Goal: Transaction & Acquisition: Book appointment/travel/reservation

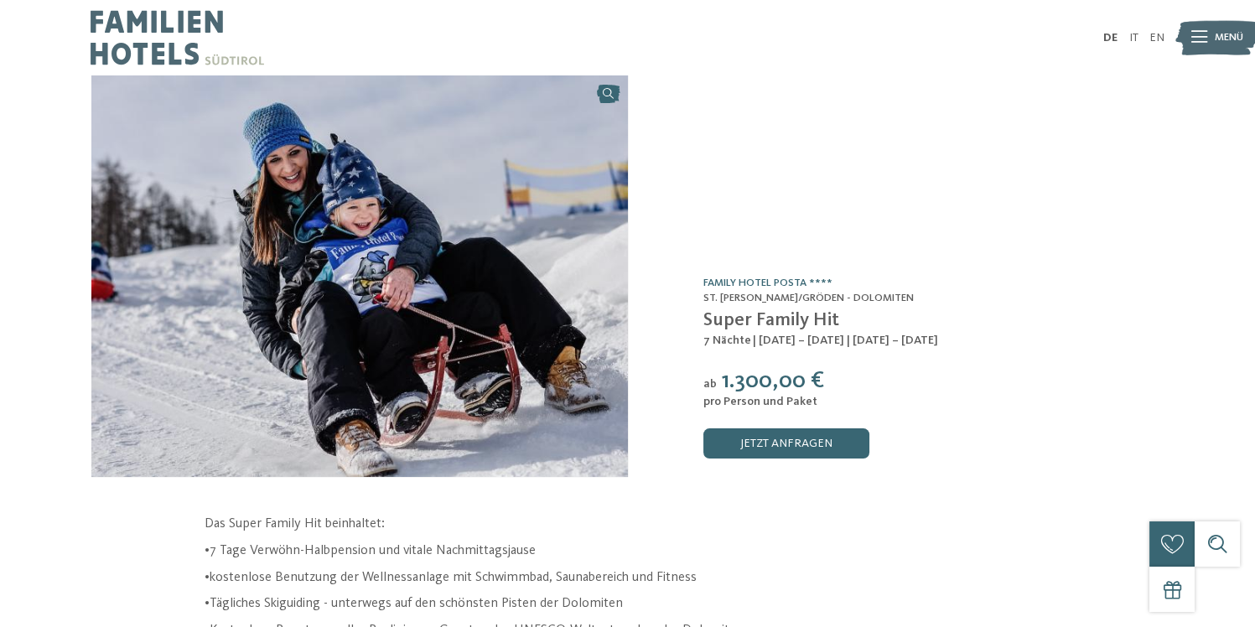
click at [137, 30] on img at bounding box center [178, 37] width 174 height 75
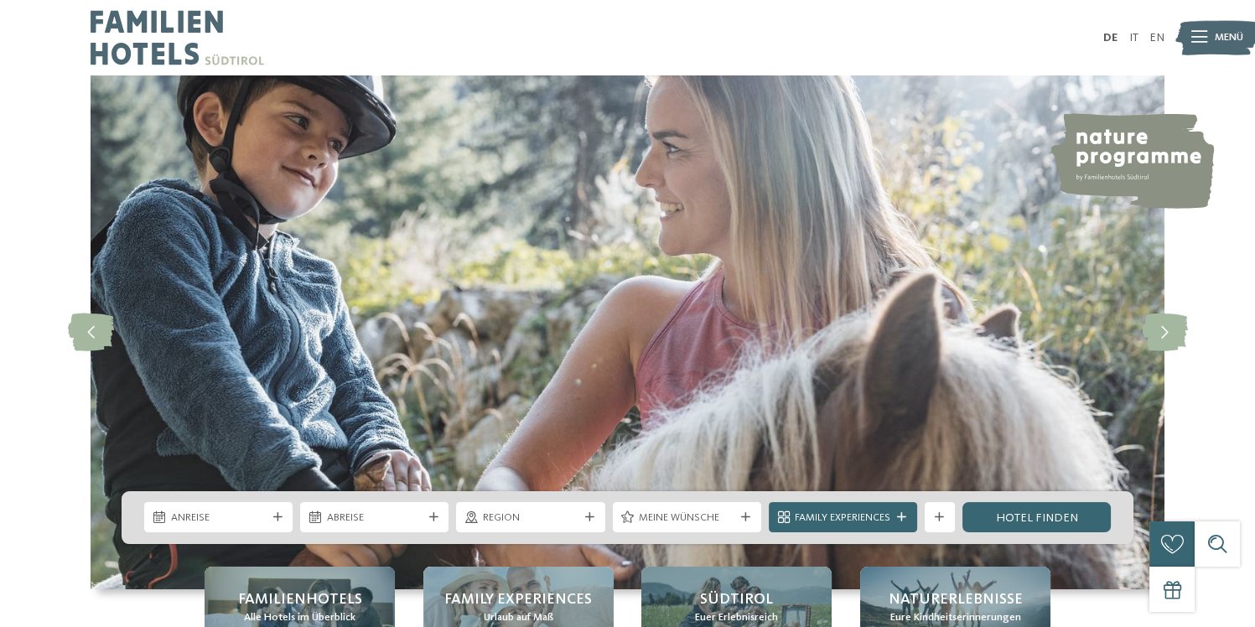
click at [137, 30] on img at bounding box center [178, 37] width 174 height 75
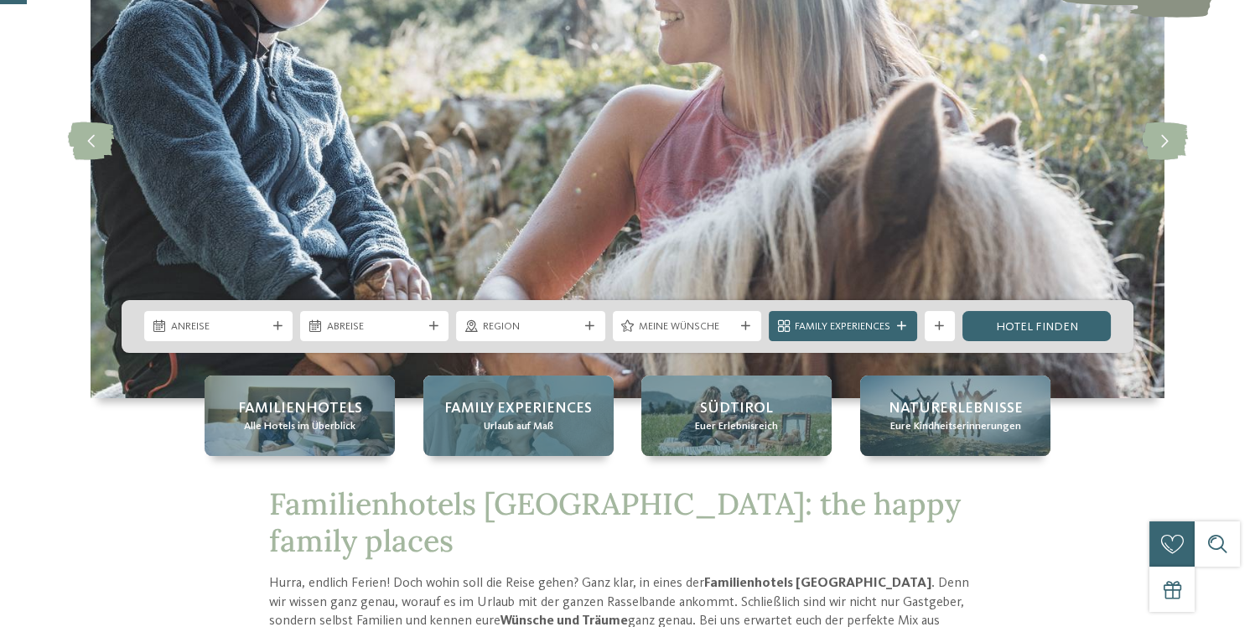
scroll to position [298, 0]
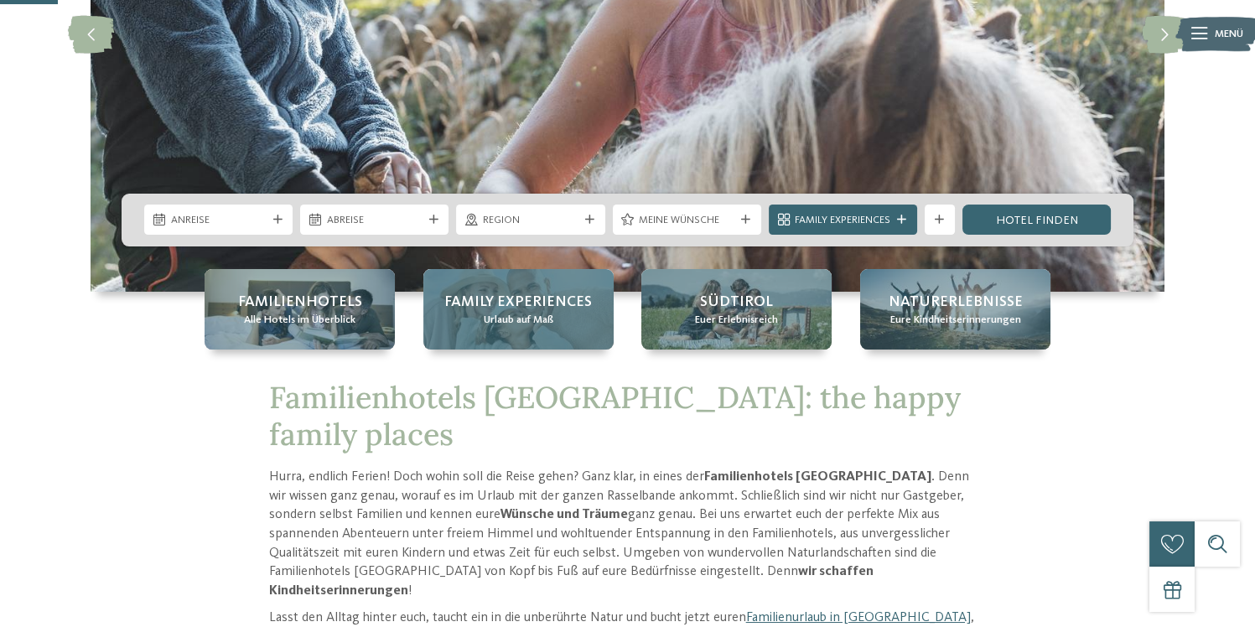
click at [538, 334] on div "Family Experiences Urlaub auf Maß" at bounding box center [518, 309] width 190 height 80
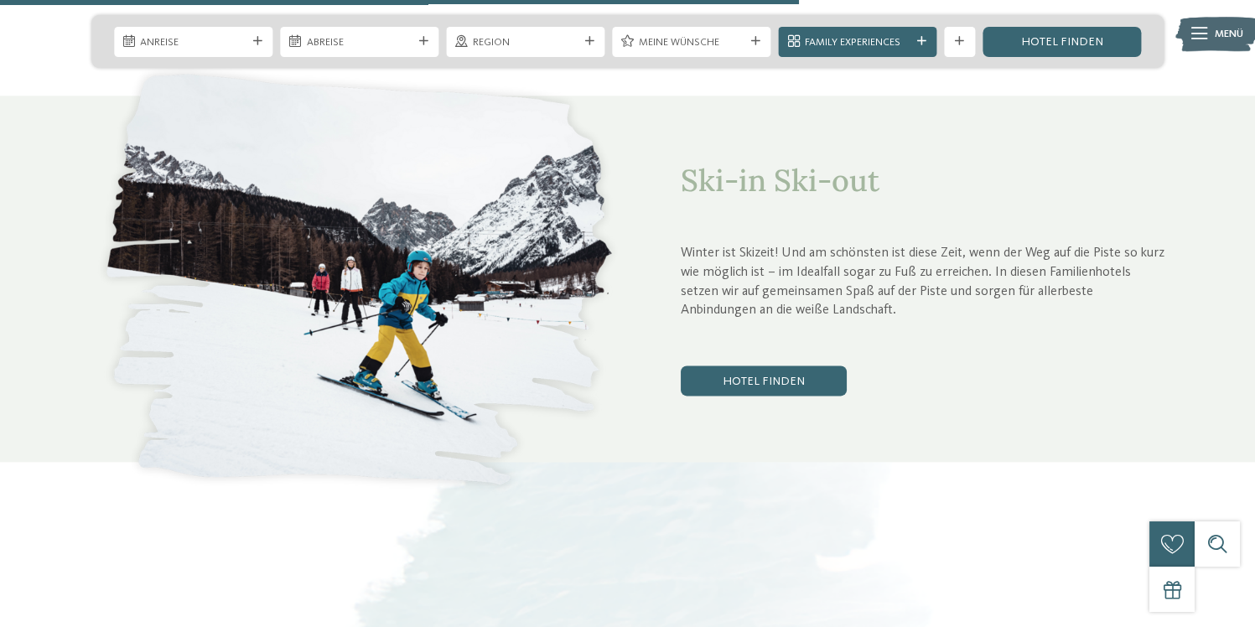
scroll to position [4172, 0]
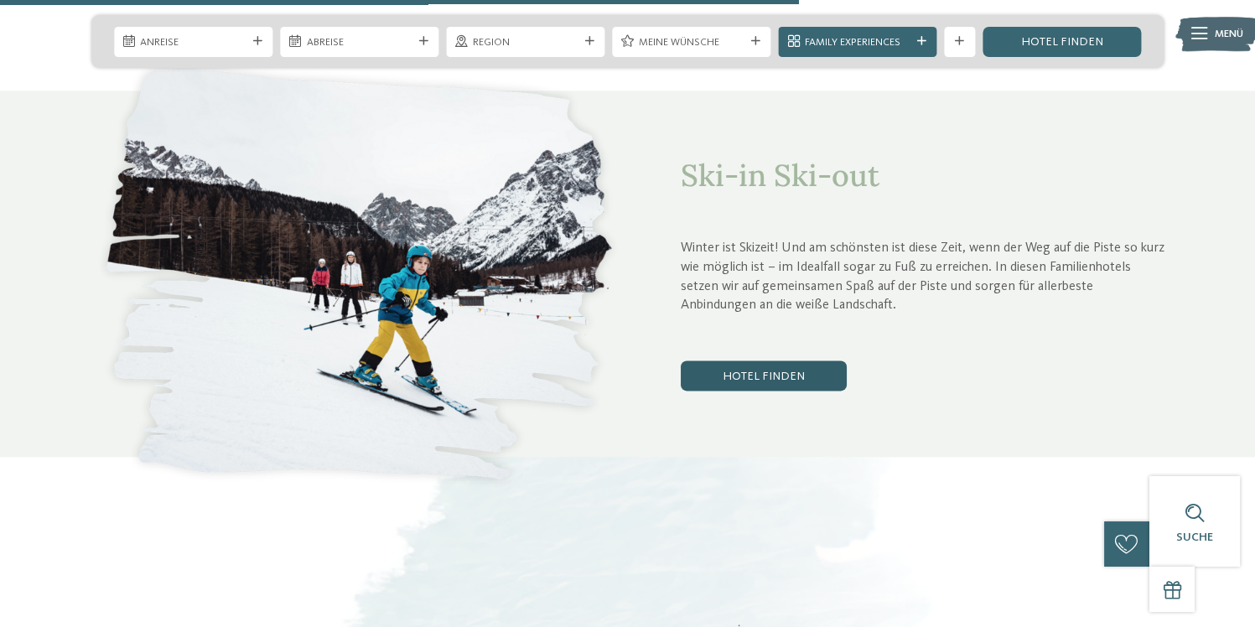
click at [787, 360] on link "Hotel finden" at bounding box center [764, 375] width 166 height 30
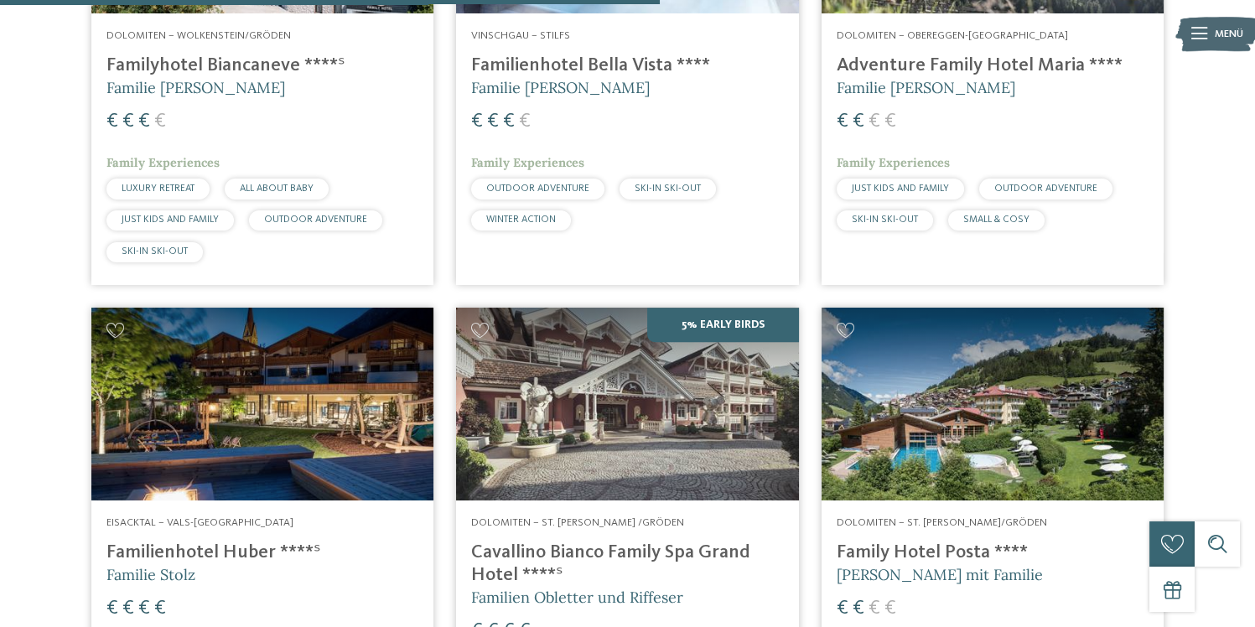
scroll to position [1454, 0]
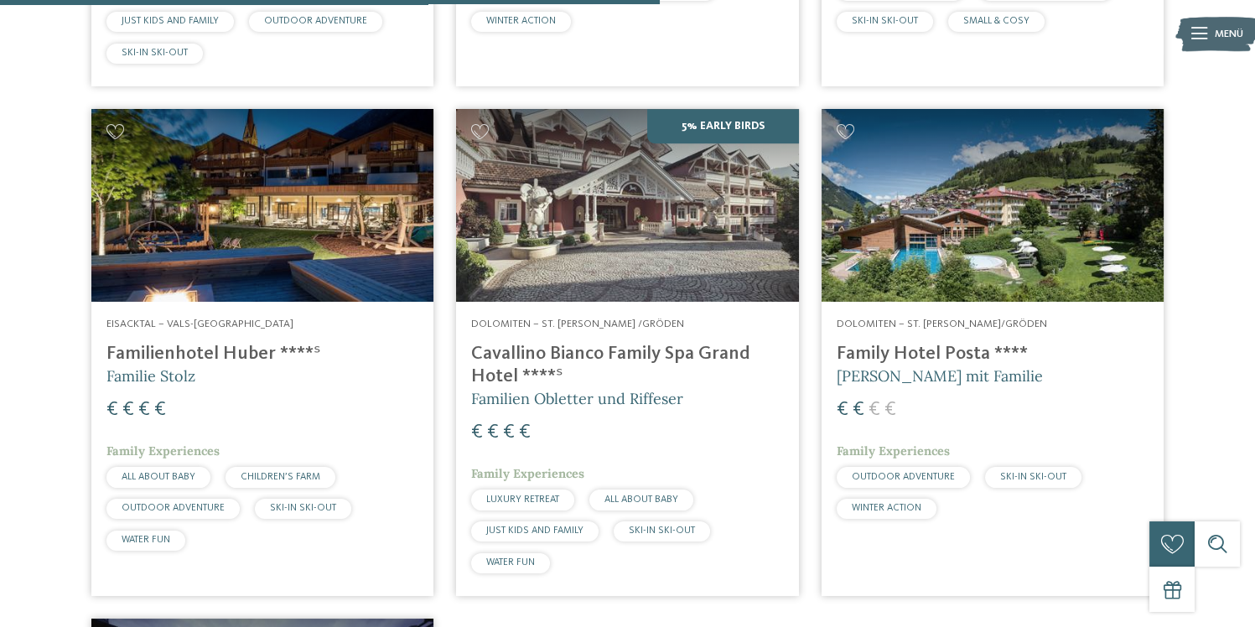
click at [1030, 246] on img at bounding box center [992, 205] width 342 height 193
click at [969, 248] on img at bounding box center [992, 205] width 342 height 193
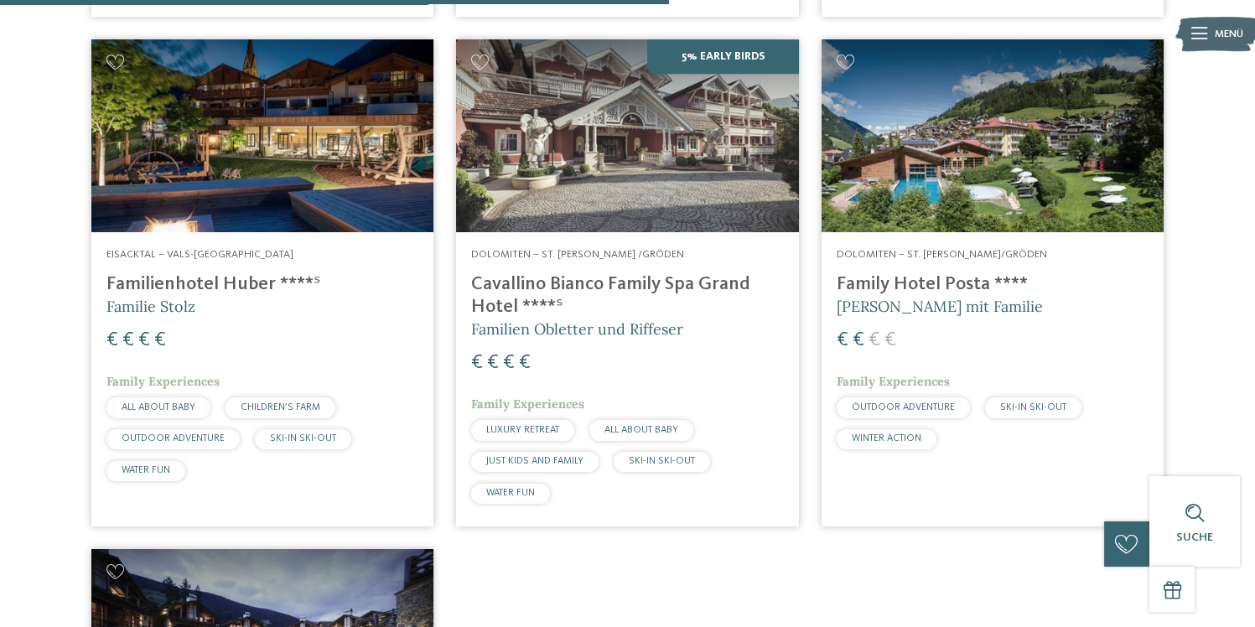
scroll to position [1603, 0]
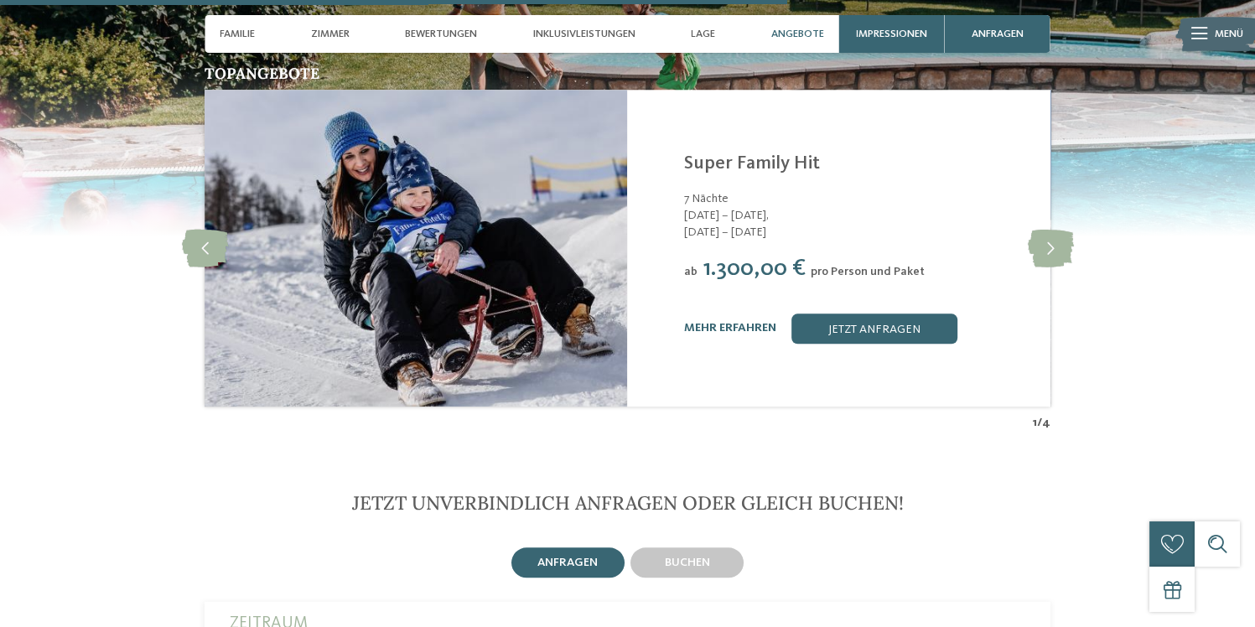
scroll to position [3204, 0]
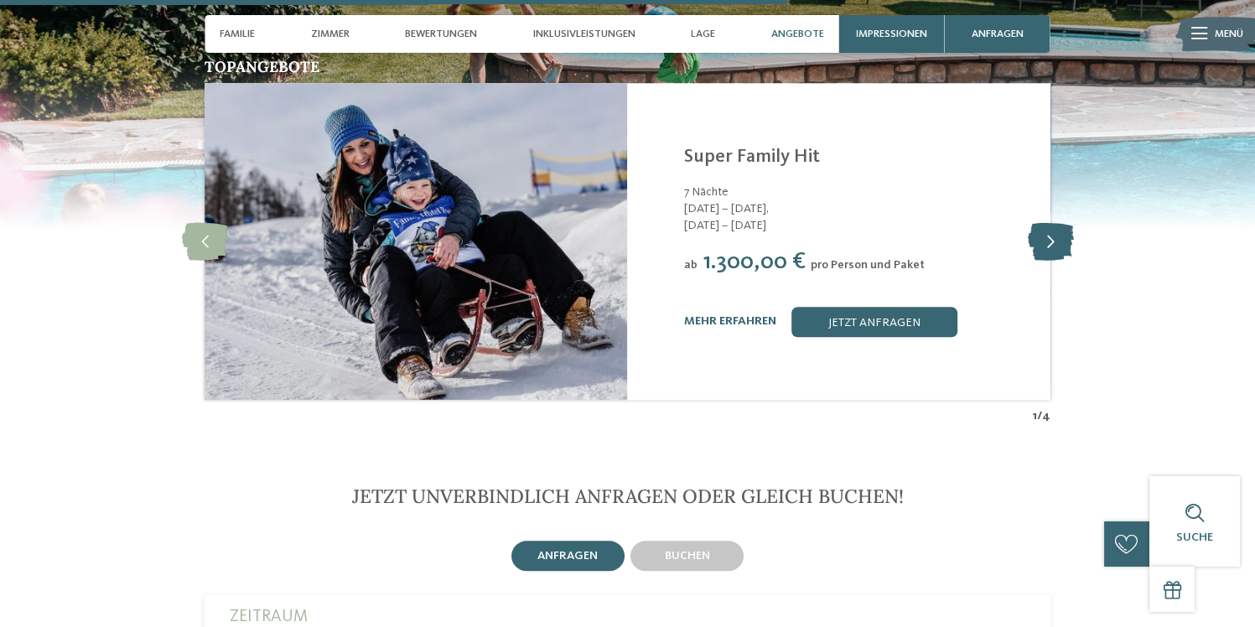
click at [1050, 222] on icon at bounding box center [1050, 241] width 46 height 38
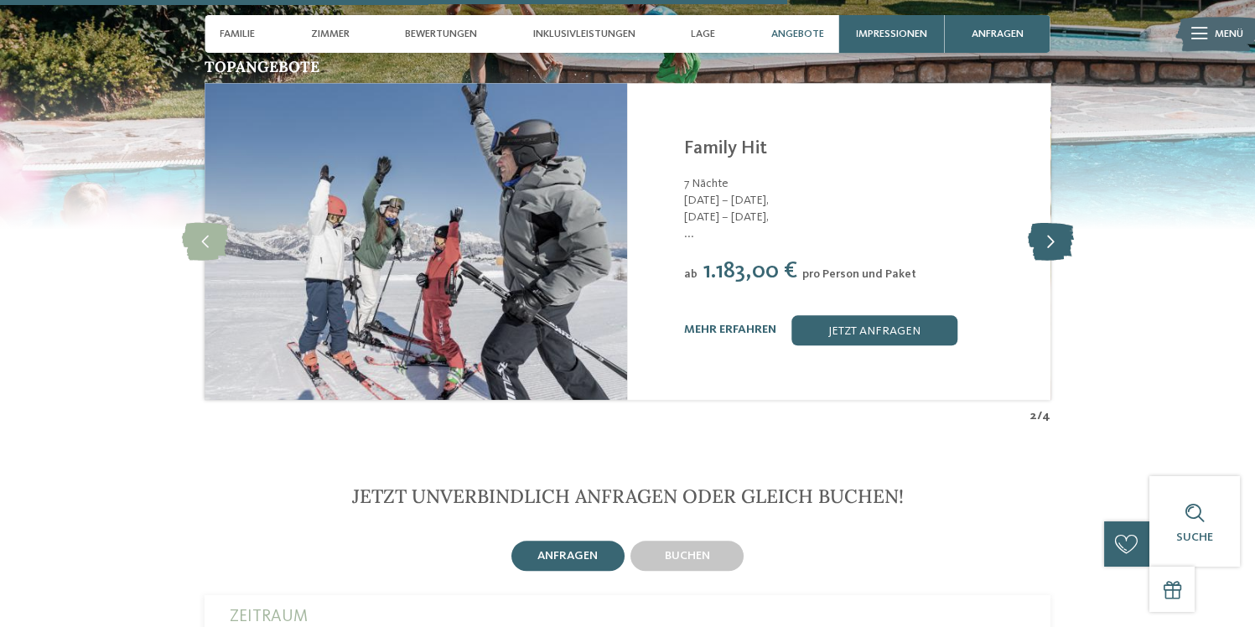
click at [1050, 222] on icon at bounding box center [1050, 241] width 46 height 38
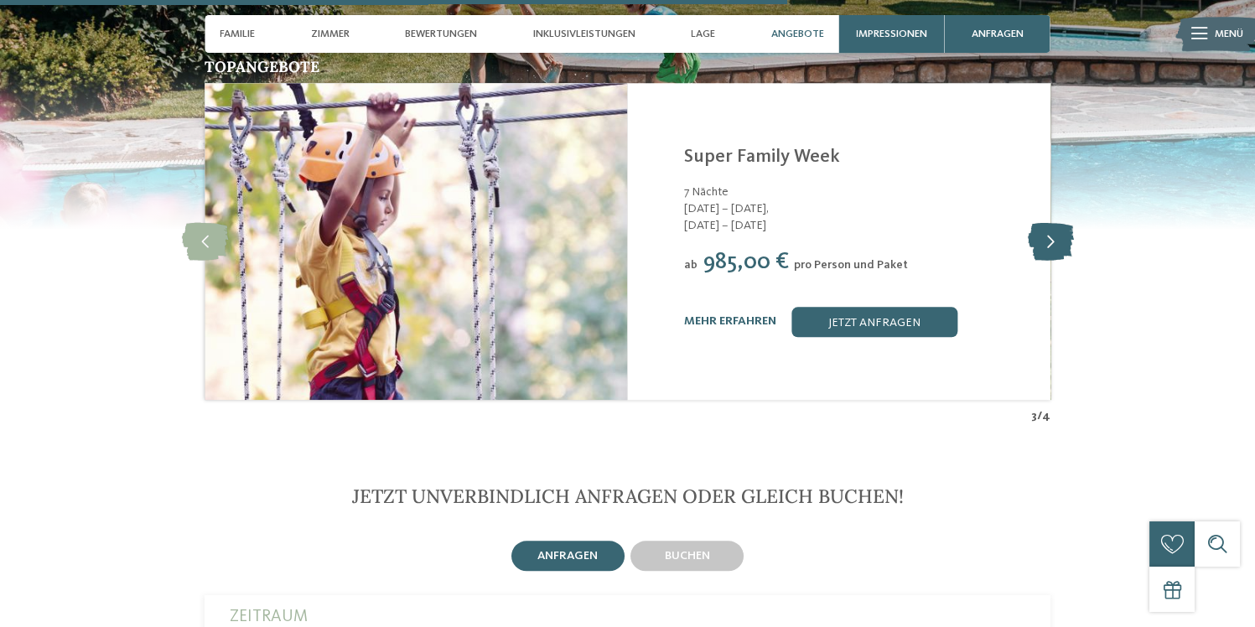
click at [1050, 222] on icon at bounding box center [1050, 241] width 46 height 38
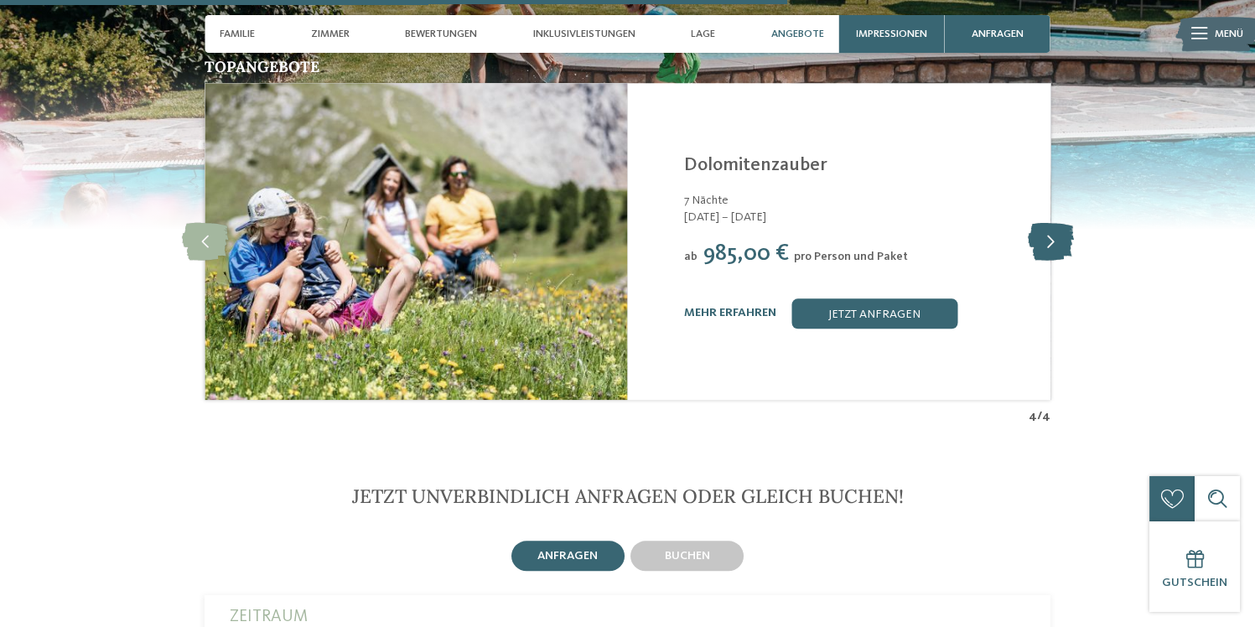
click at [1050, 222] on icon at bounding box center [1050, 241] width 46 height 38
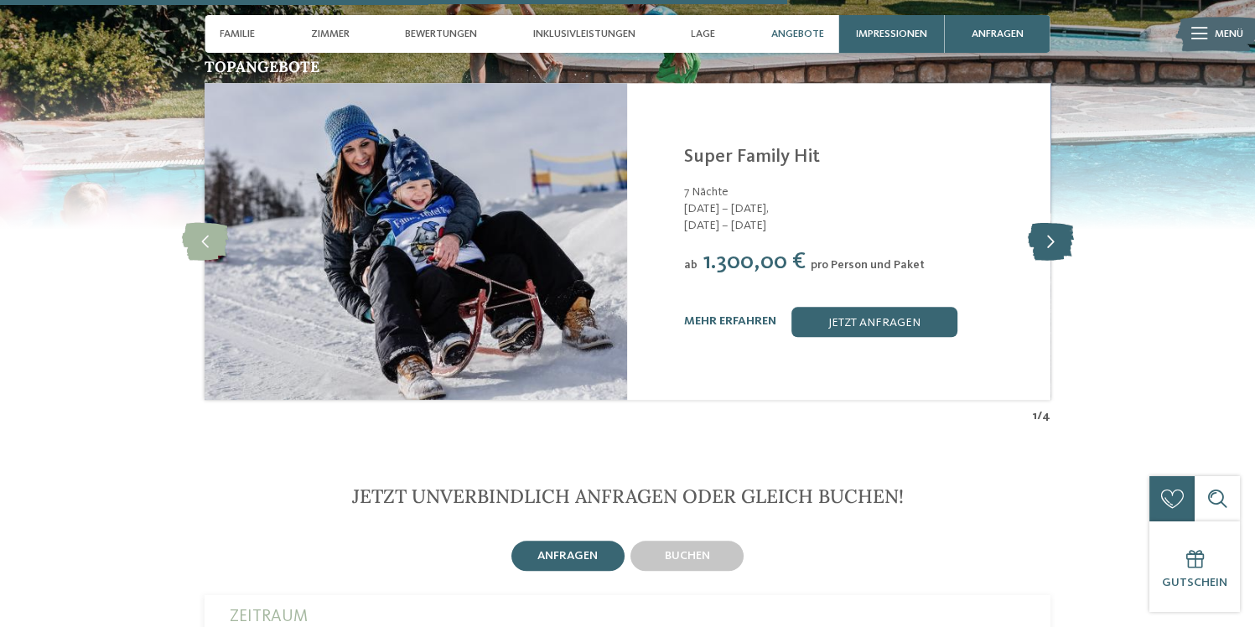
click at [1050, 222] on icon at bounding box center [1050, 241] width 46 height 38
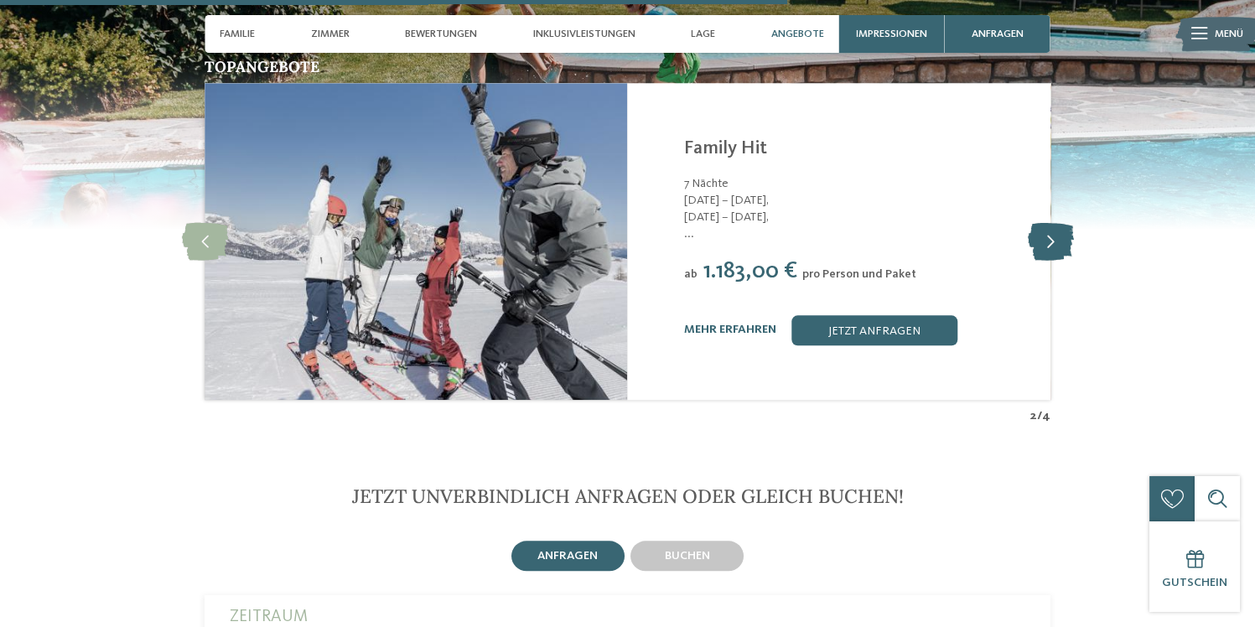
click at [1050, 222] on icon at bounding box center [1050, 241] width 46 height 38
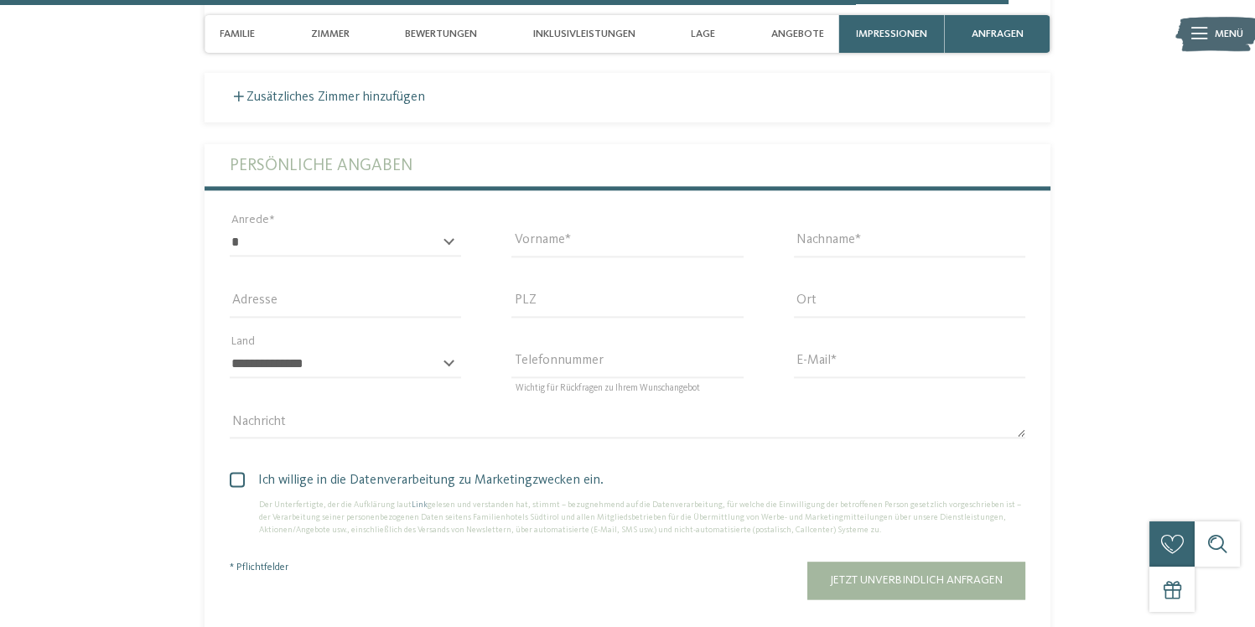
scroll to position [4395, 0]
